Goal: Task Accomplishment & Management: Use online tool/utility

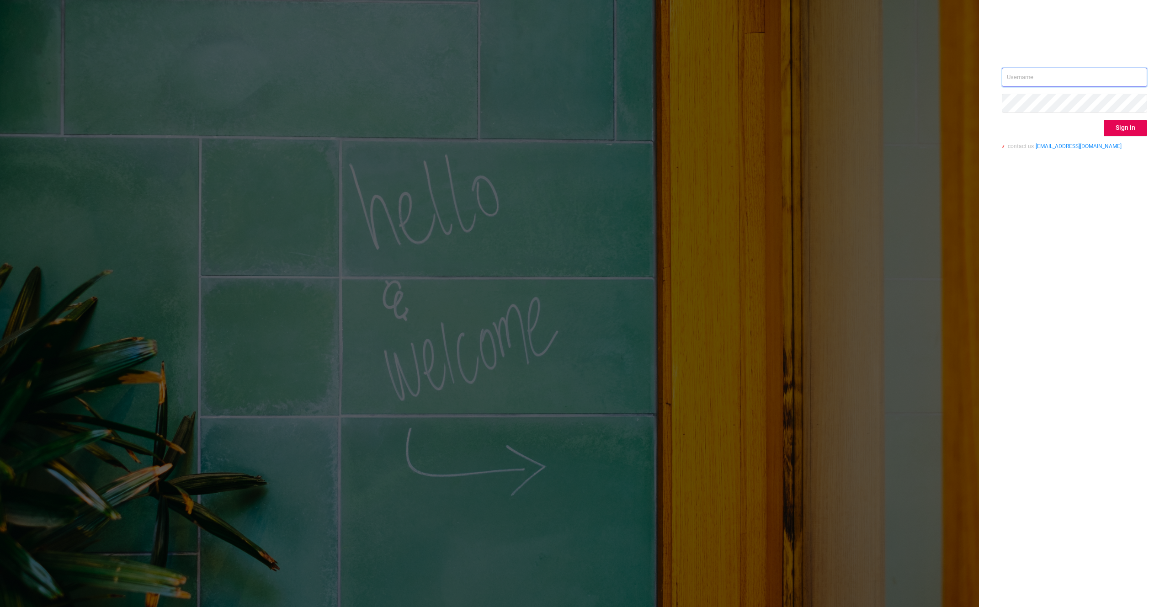
click at [1031, 79] on input "text" at bounding box center [1074, 77] width 145 height 19
type input "[EMAIL_ADDRESS][DOMAIN_NAME]"
click at [1108, 128] on button "Sign in" at bounding box center [1125, 128] width 43 height 16
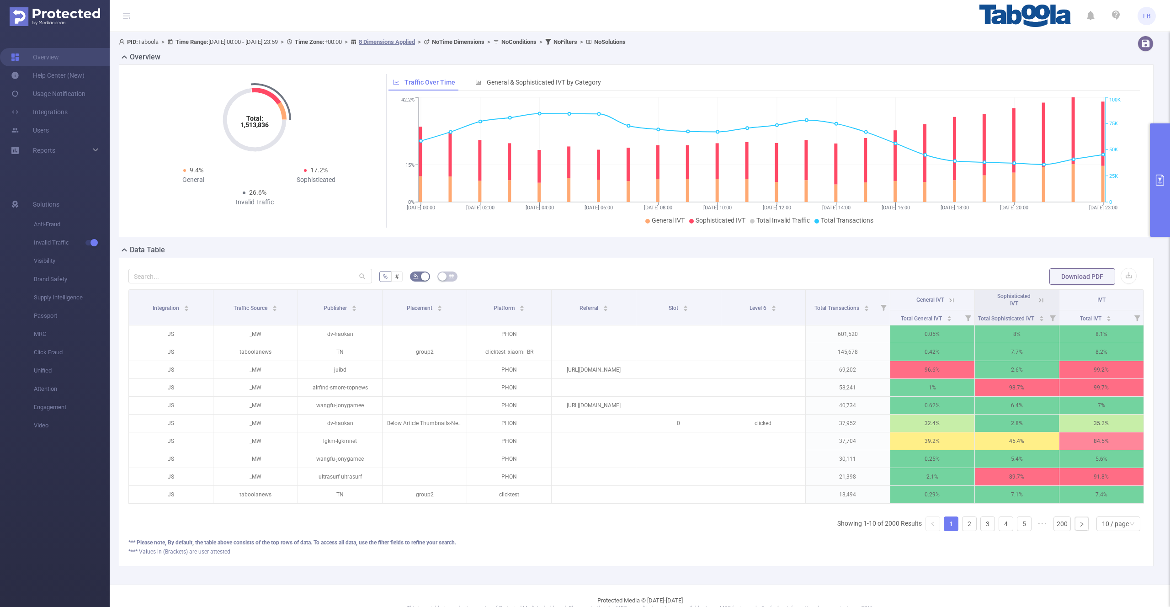
click at [1151, 154] on button "primary" at bounding box center [1160, 179] width 20 height 113
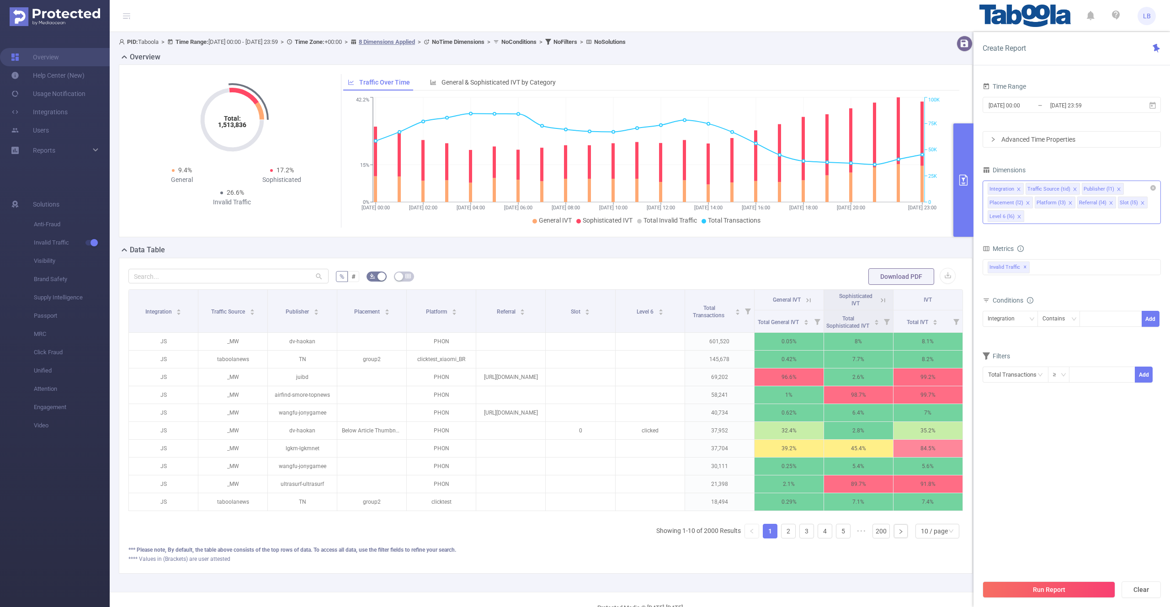
click at [1069, 204] on icon "icon: close" at bounding box center [1070, 202] width 3 height 3
click at [1067, 202] on icon "icon: close" at bounding box center [1068, 202] width 3 height 3
click at [1027, 203] on icon "icon: close" at bounding box center [1028, 203] width 5 height 5
click at [1074, 191] on icon "icon: close" at bounding box center [1075, 189] width 5 height 5
click at [1092, 188] on icon "icon: close" at bounding box center [1093, 188] width 3 height 3
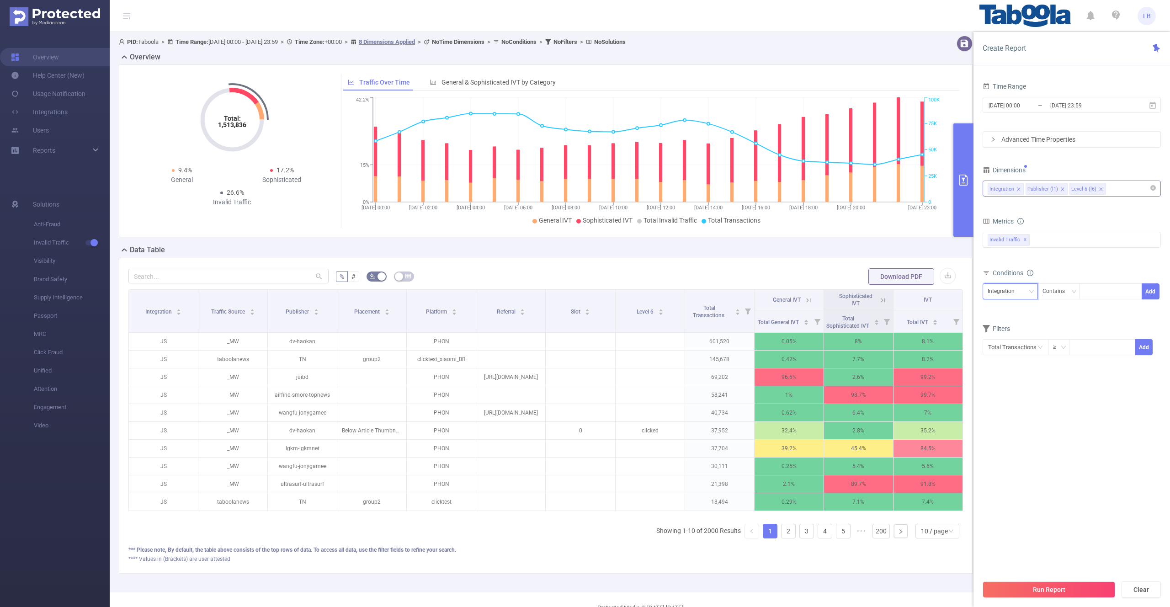
click at [1024, 285] on div "Integration" at bounding box center [1010, 291] width 45 height 15
click at [1005, 329] on li "Publisher (l1)" at bounding box center [1010, 325] width 55 height 15
click at [1100, 295] on div at bounding box center [1111, 291] width 53 height 15
paste input "1513883"
type input "1513883"
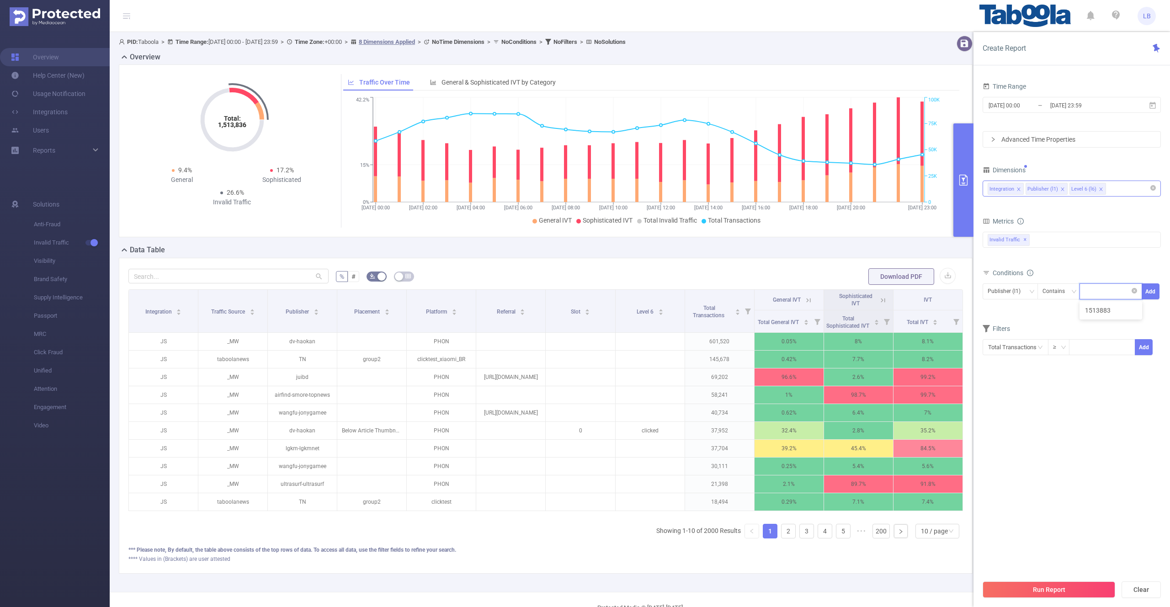
click at [1117, 293] on div "1513883" at bounding box center [1111, 291] width 53 height 15
click at [1117, 293] on icon "icon: close" at bounding box center [1116, 292] width 5 height 5
paste input "weblogmedia-conselhosetruquest"
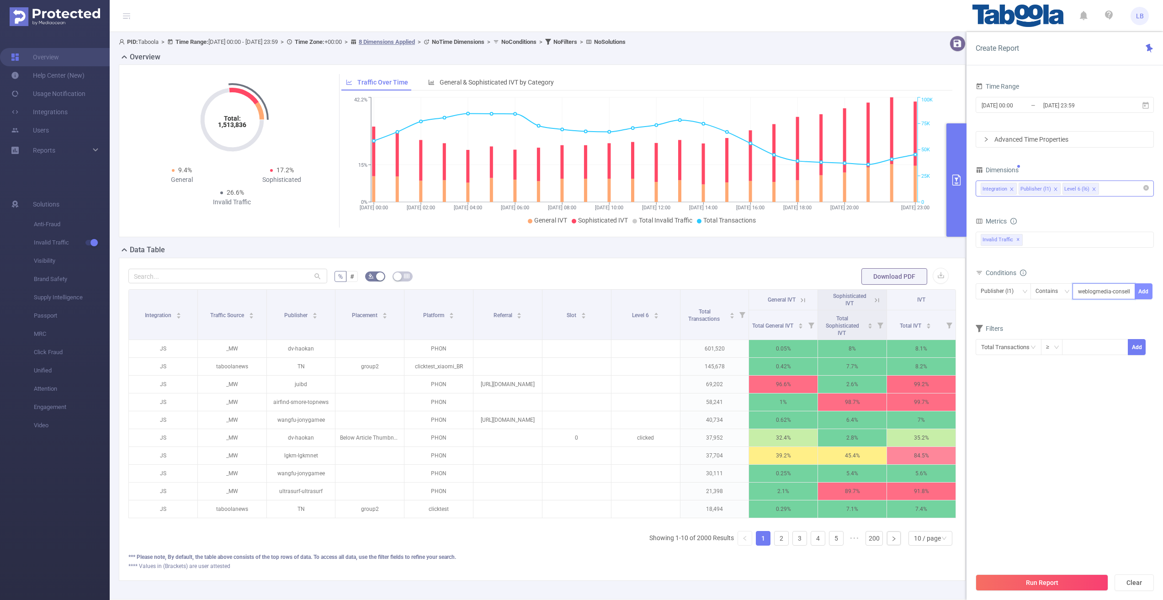
scroll to position [0, 31]
type input "weblogmedia-conselhosetruquest"
click at [1145, 296] on button "Add" at bounding box center [1144, 291] width 18 height 16
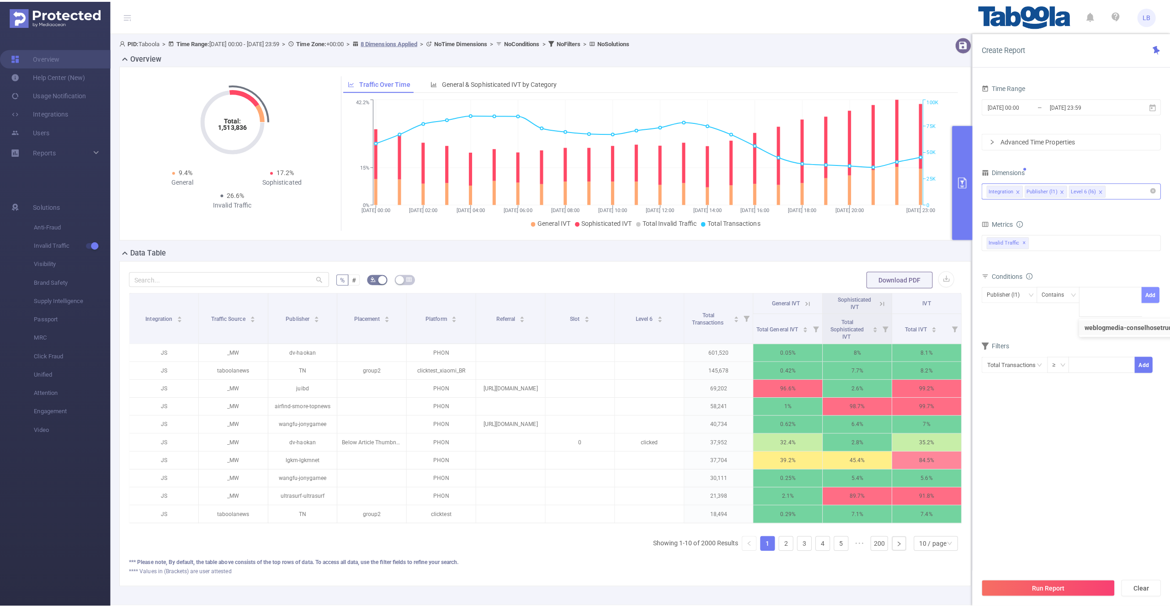
scroll to position [0, 0]
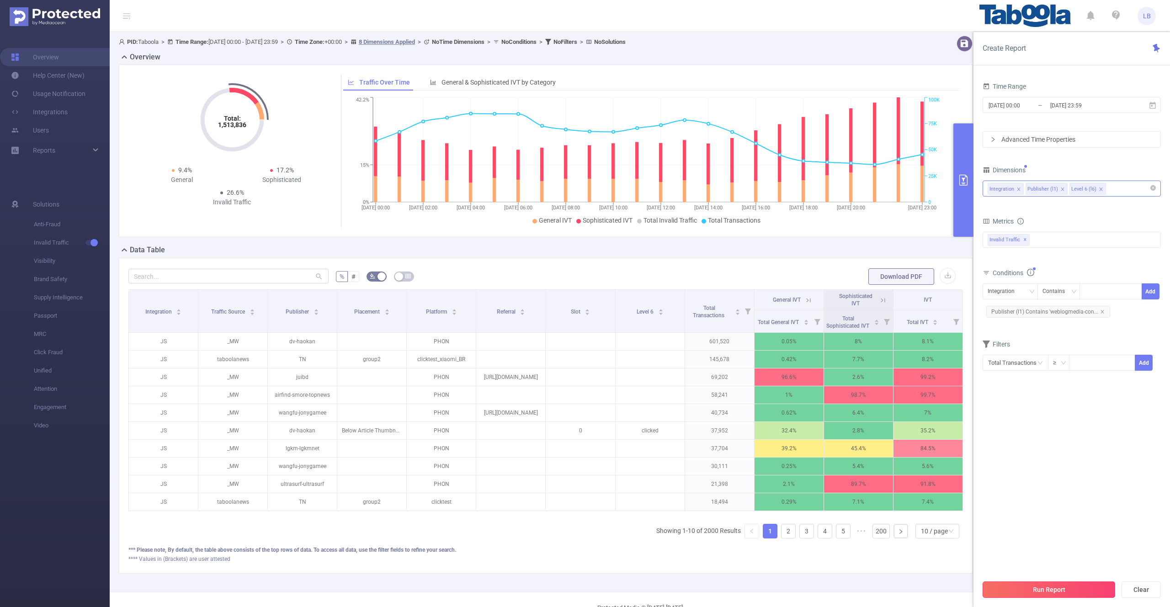
click at [1017, 593] on button "Run Report" at bounding box center [1049, 589] width 133 height 16
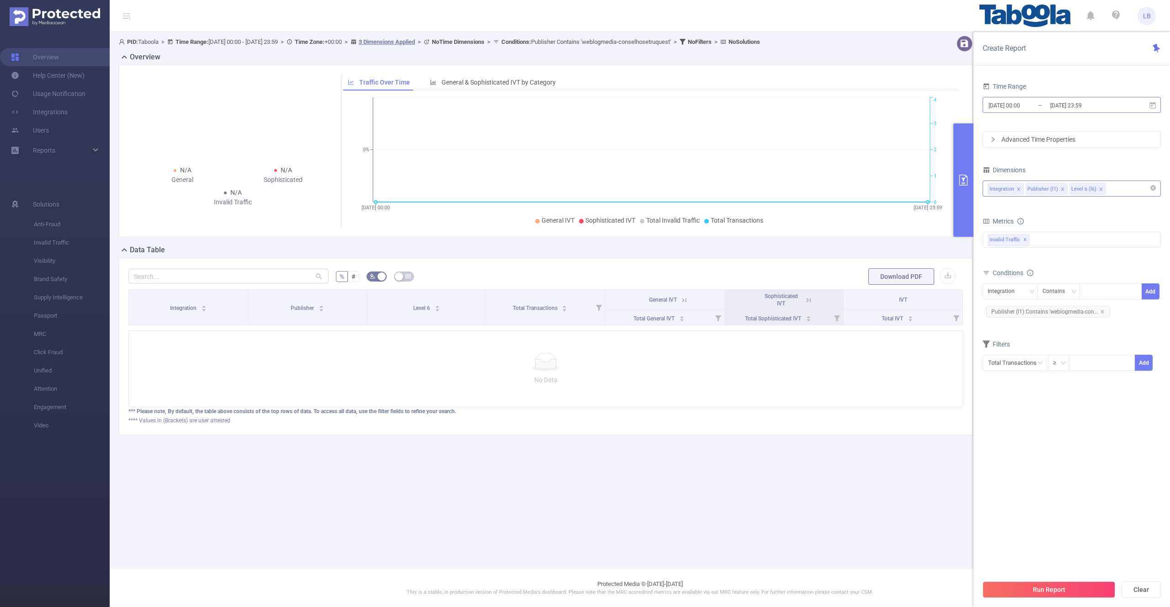
click at [1070, 110] on input "[DATE] 23:59" at bounding box center [1086, 105] width 74 height 12
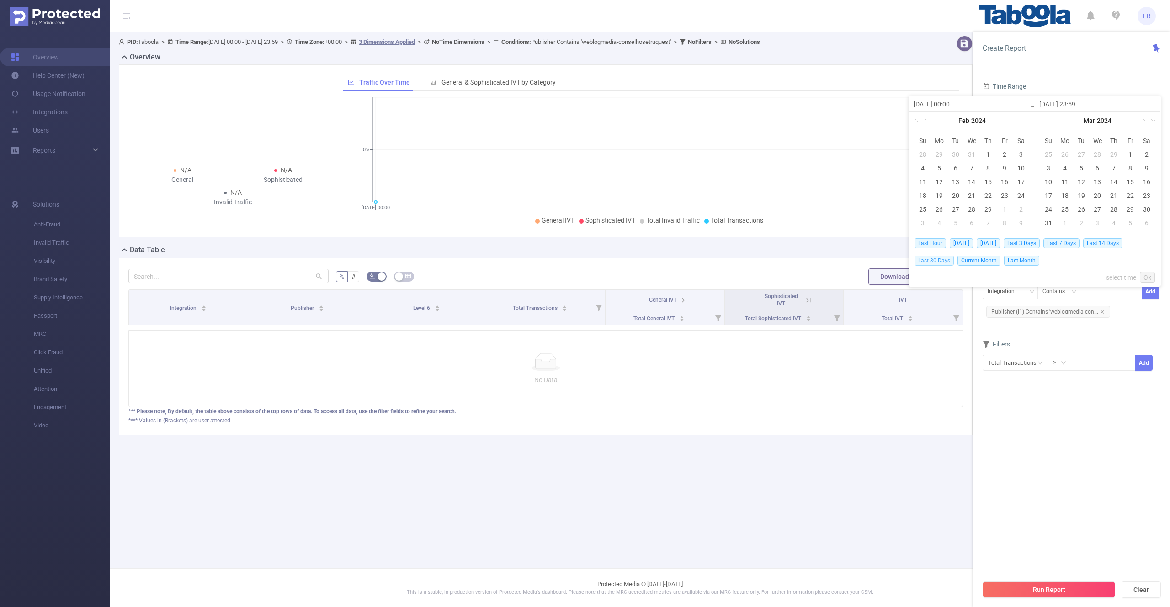
click at [935, 262] on span "Last 30 Days" at bounding box center [934, 261] width 39 height 10
type input "[DATE] 00:00"
type input "[DATE] 23:59"
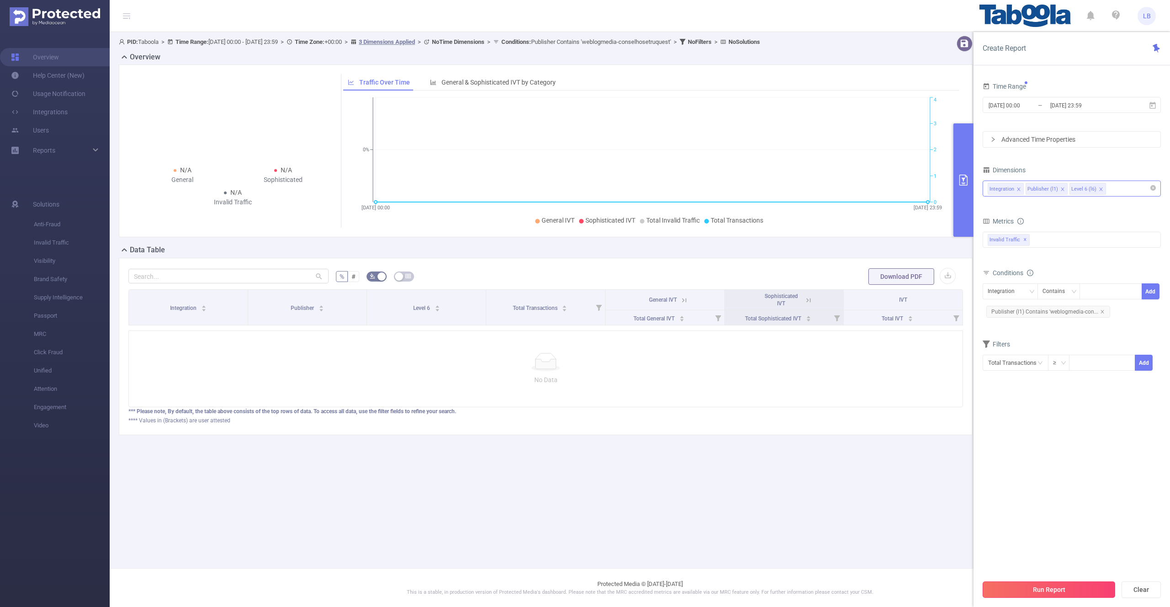
click at [1020, 588] on button "Run Report" at bounding box center [1049, 589] width 133 height 16
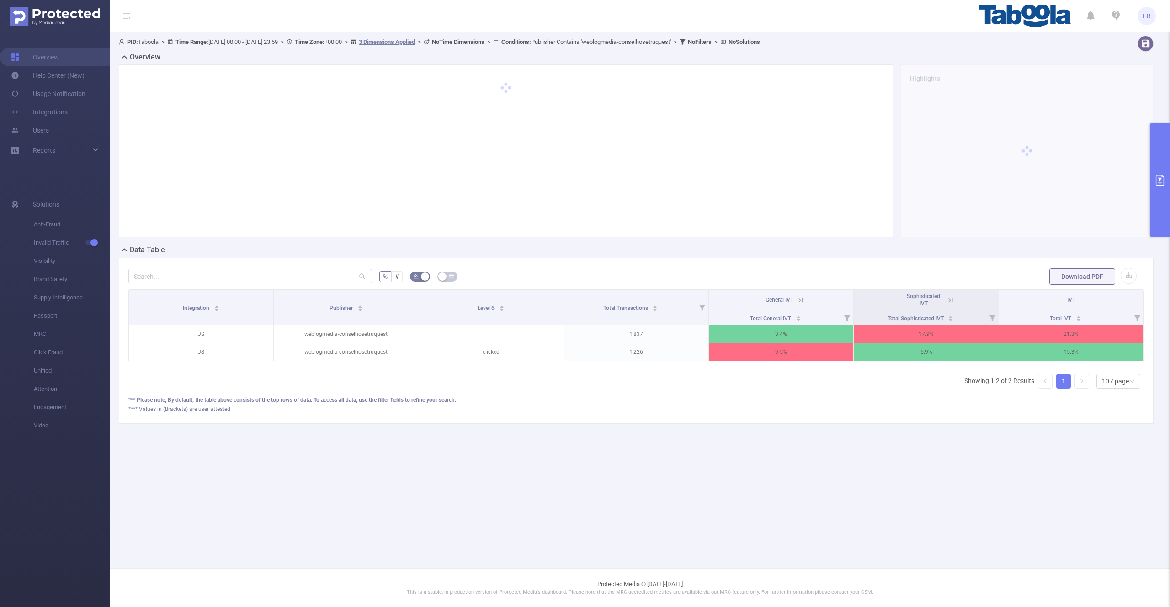
click at [950, 300] on icon at bounding box center [950, 300] width 4 height 4
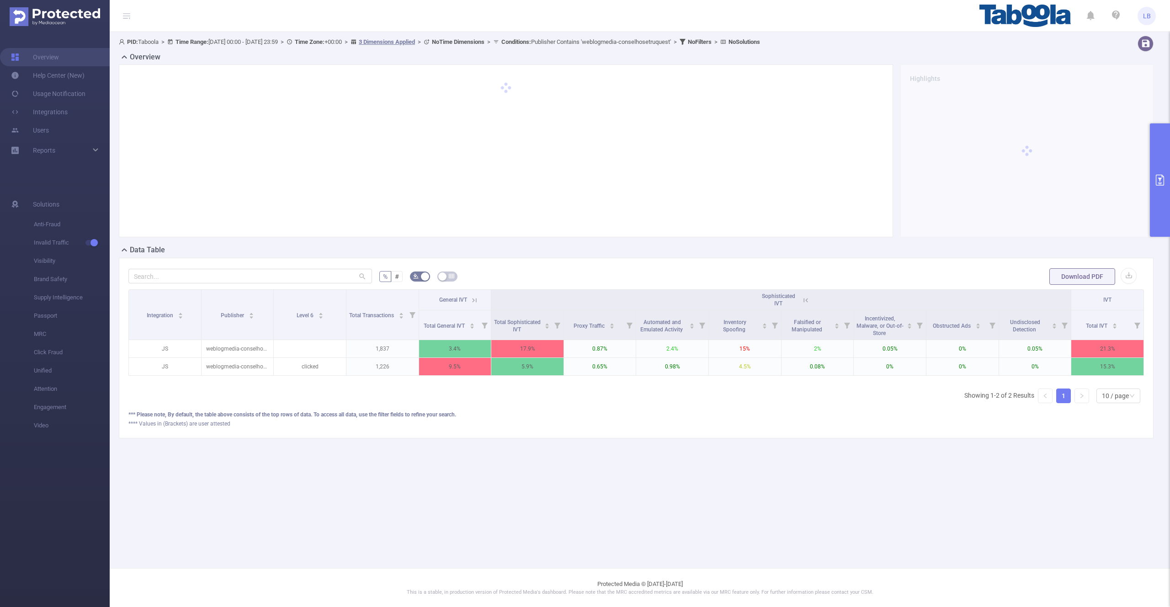
click at [802, 298] on icon at bounding box center [806, 300] width 8 height 8
